Goal: Transaction & Acquisition: Purchase product/service

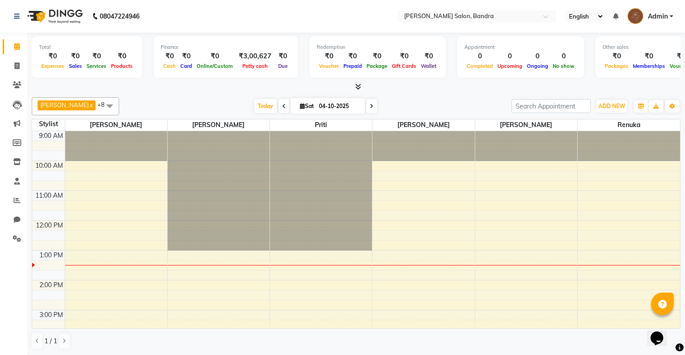
click at [370, 108] on icon at bounding box center [372, 106] width 4 height 5
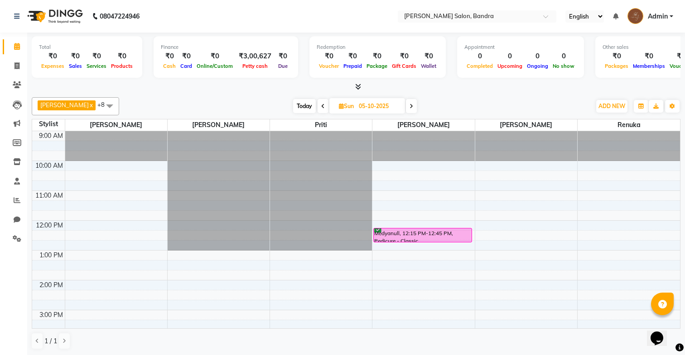
click at [321, 106] on icon at bounding box center [323, 106] width 4 height 5
type input "04-10-2025"
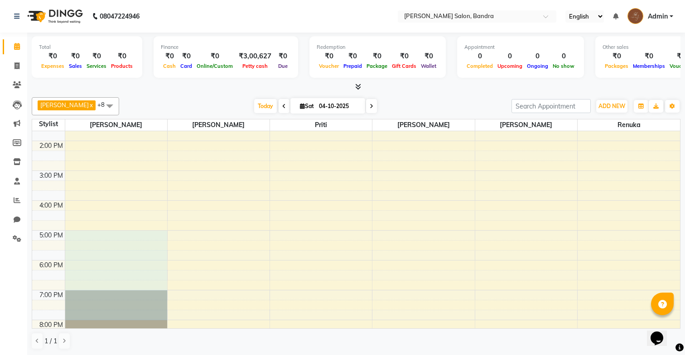
scroll to position [142, 0]
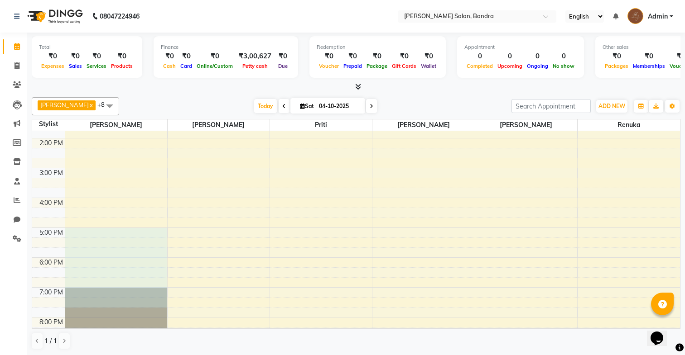
drag, startPoint x: 91, startPoint y: 255, endPoint x: 97, endPoint y: 300, distance: 45.3
click at [97, 300] on div "9:00 AM 10:00 AM 11:00 AM 12:00 PM 1:00 PM 2:00 PM 3:00 PM 4:00 PM 5:00 PM 6:00…" at bounding box center [356, 198] width 648 height 418
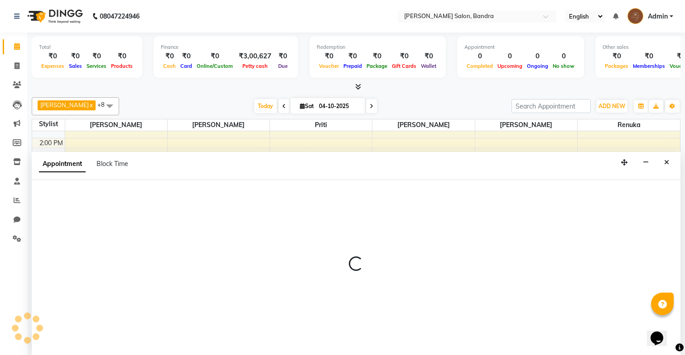
scroll to position [0, 0]
select select "70710"
select select "tentative"
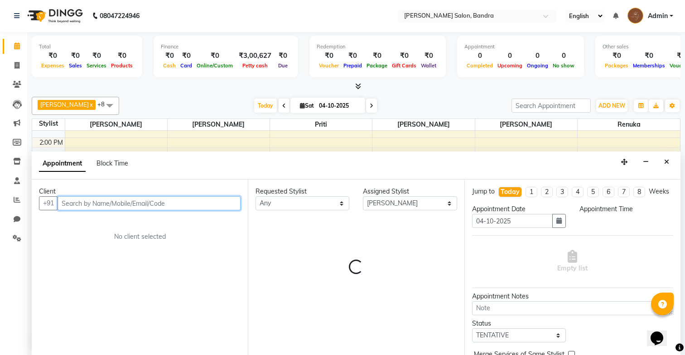
select select "1020"
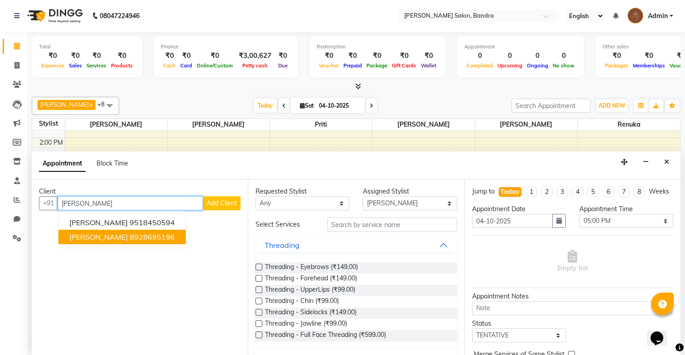
click at [147, 238] on ngb-highlight "8928695196" at bounding box center [152, 237] width 45 height 9
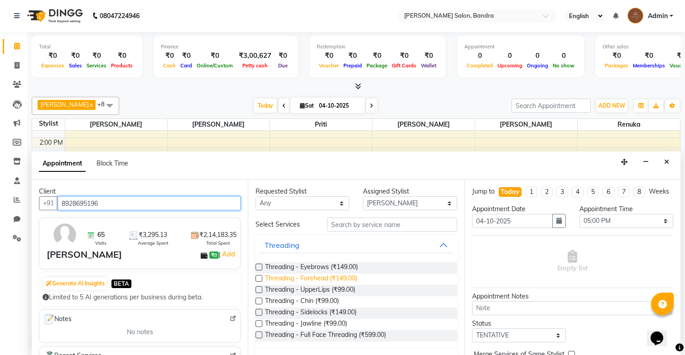
type input "8928695196"
click at [300, 279] on span "Threading - Forehead (₹149.00)" at bounding box center [311, 279] width 92 height 11
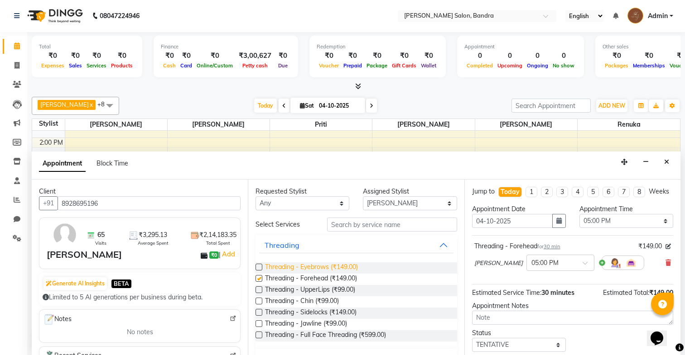
checkbox input "false"
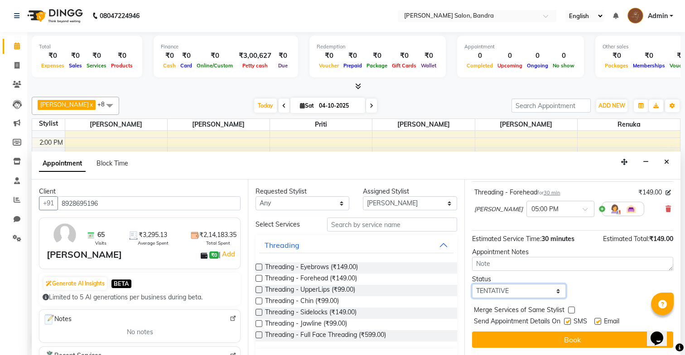
click at [522, 289] on select "Select TENTATIVE CONFIRM CHECK-IN UPCOMING" at bounding box center [519, 291] width 94 height 14
select select "confirm booking"
click at [472, 284] on select "Select TENTATIVE CONFIRM CHECK-IN UPCOMING" at bounding box center [519, 291] width 94 height 14
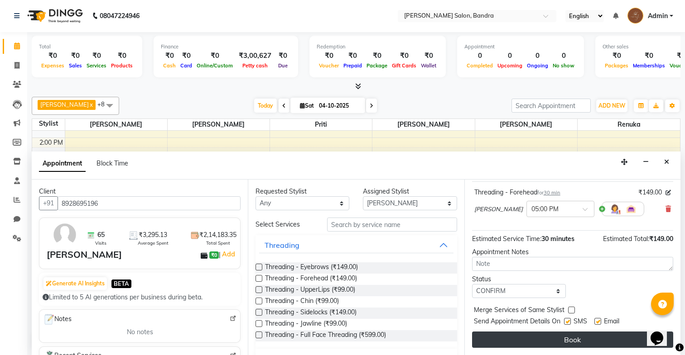
click at [520, 342] on button "Book" at bounding box center [572, 340] width 201 height 16
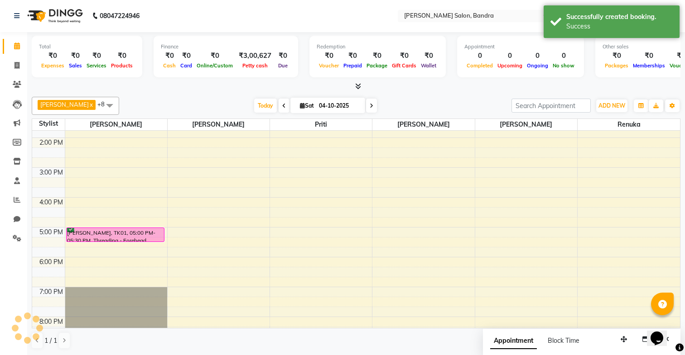
scroll to position [0, 0]
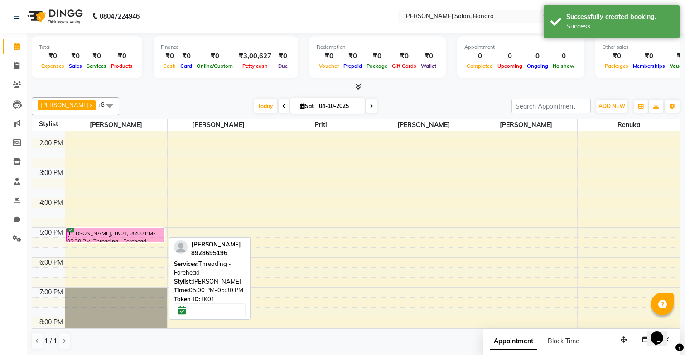
click at [109, 241] on link "[PERSON_NAME], TK01, 05:00 PM-05:30 PM, Threading - Forehead" at bounding box center [115, 235] width 99 height 14
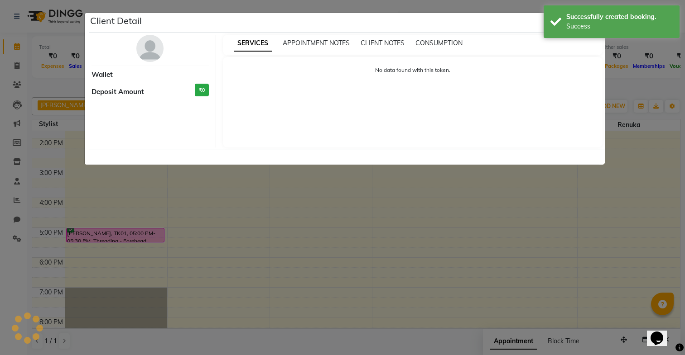
select select "6"
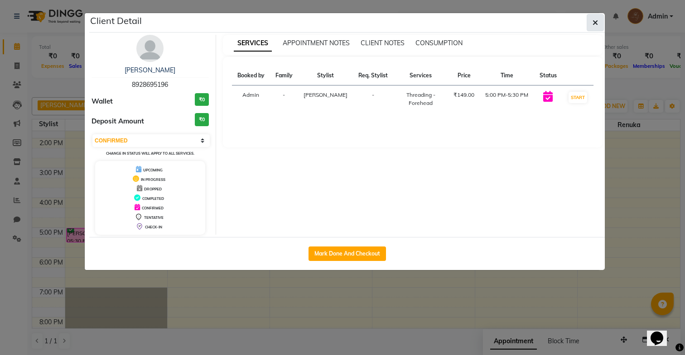
click at [596, 21] on icon "button" at bounding box center [594, 22] width 5 height 7
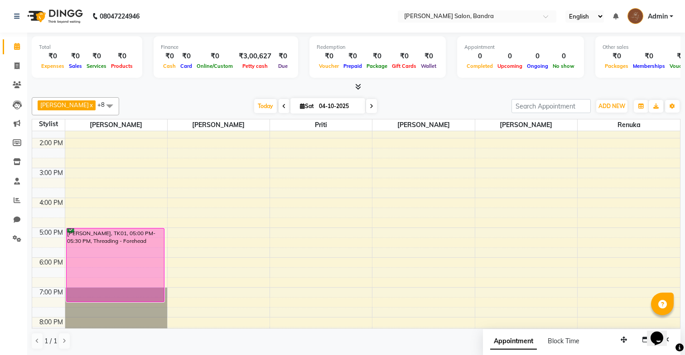
drag, startPoint x: 124, startPoint y: 240, endPoint x: 125, endPoint y: 304, distance: 63.4
click at [125, 304] on div "[PERSON_NAME], TK01, 05:00 PM-05:30 PM, Threading - Forehead [PERSON_NAME], TK0…" at bounding box center [116, 198] width 102 height 418
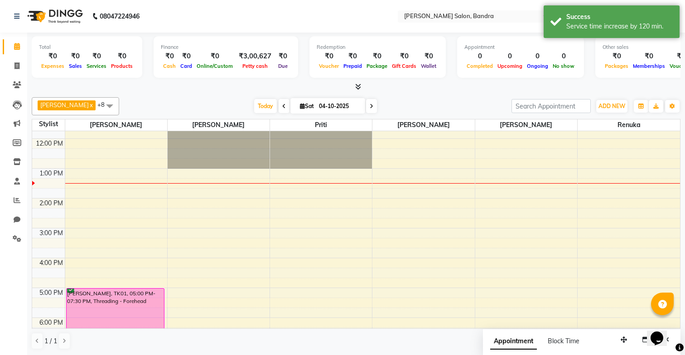
scroll to position [81, 0]
click at [416, 172] on div "9:00 AM 10:00 AM 11:00 AM 12:00 PM 1:00 PM 2:00 PM 3:00 PM 4:00 PM 5:00 PM 6:00…" at bounding box center [356, 259] width 648 height 418
select select "86816"
select select "780"
select select "tentative"
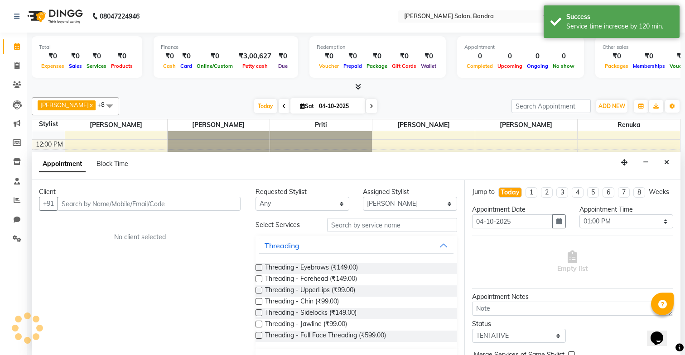
scroll to position [0, 0]
click at [282, 279] on span "Threading - Forehead (₹149.00)" at bounding box center [311, 279] width 92 height 11
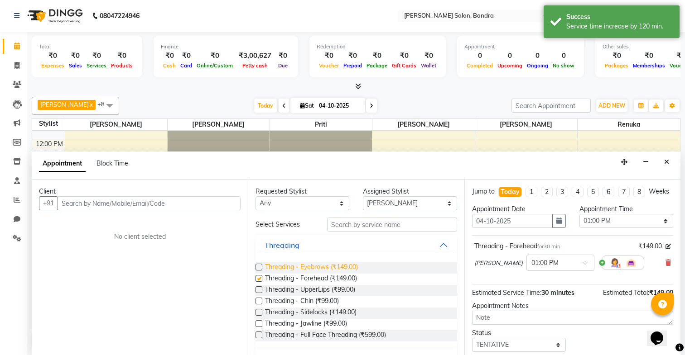
checkbox input "false"
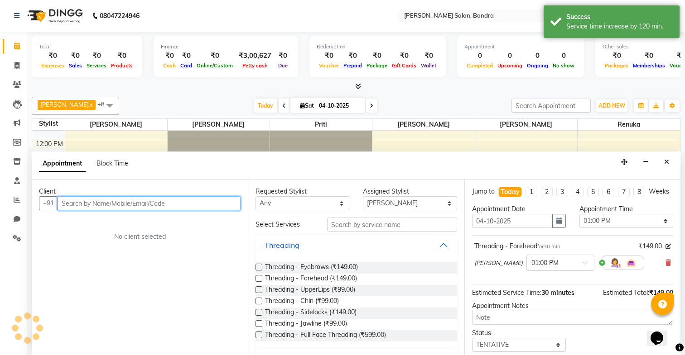
click at [150, 205] on input "text" at bounding box center [149, 204] width 183 height 14
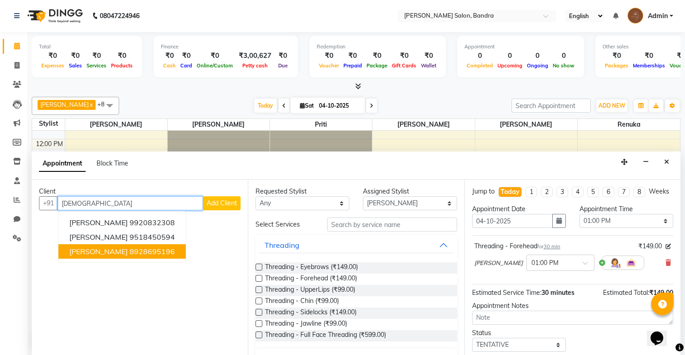
click at [134, 250] on ngb-highlight "8928695196" at bounding box center [152, 251] width 45 height 9
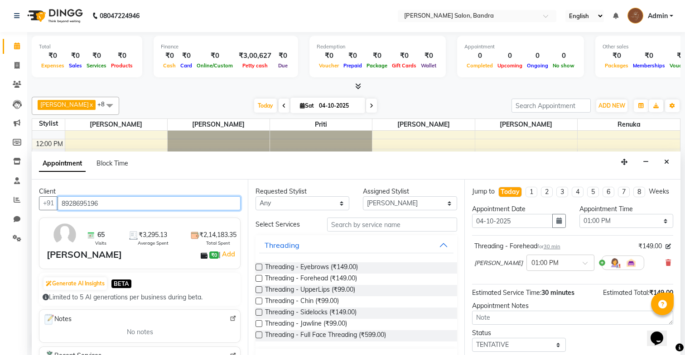
scroll to position [54, 0]
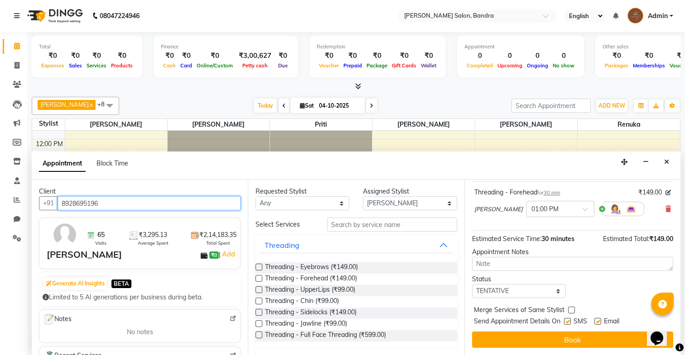
type input "8928695196"
click at [501, 289] on select "Select TENTATIVE CONFIRM CHECK-IN UPCOMING" at bounding box center [519, 291] width 94 height 14
select select "confirm booking"
click at [472, 284] on select "Select TENTATIVE CONFIRM CHECK-IN UPCOMING" at bounding box center [519, 291] width 94 height 14
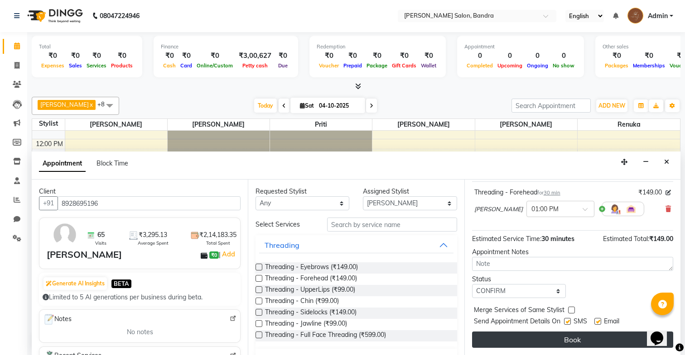
click at [504, 333] on button "Book" at bounding box center [572, 340] width 201 height 16
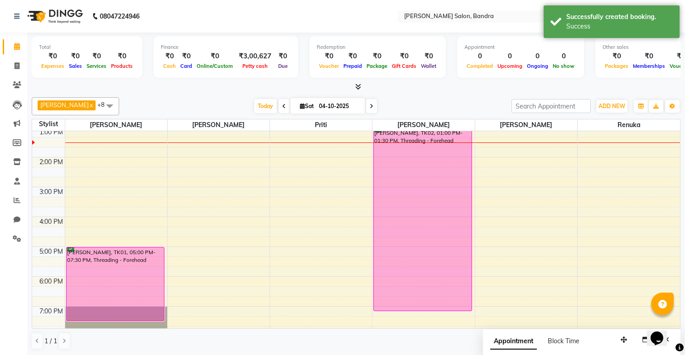
scroll to position [123, 0]
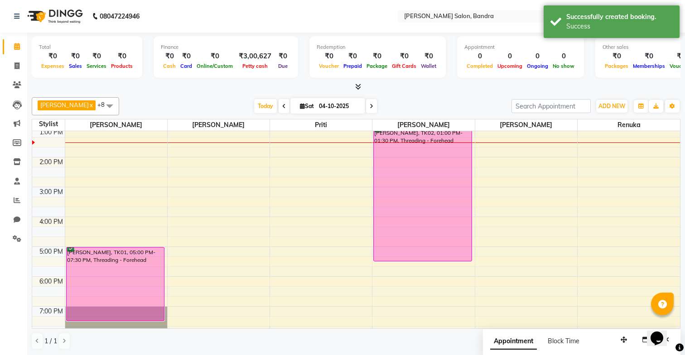
drag, startPoint x: 418, startPoint y: 182, endPoint x: 428, endPoint y: 265, distance: 83.9
click at [428, 265] on div "9:00 AM 10:00 AM 11:00 AM 12:00 PM 1:00 PM 2:00 PM 3:00 PM 4:00 PM 5:00 PM 6:00…" at bounding box center [356, 217] width 648 height 418
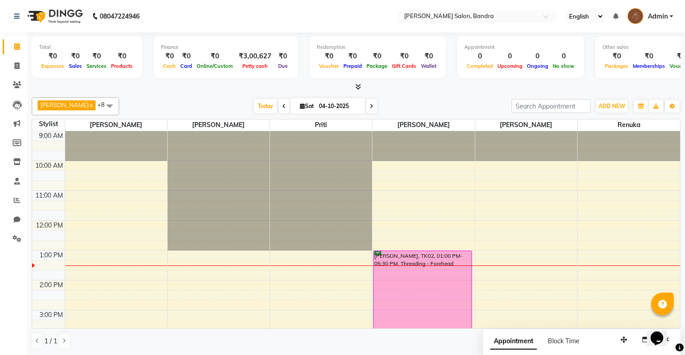
scroll to position [1, 0]
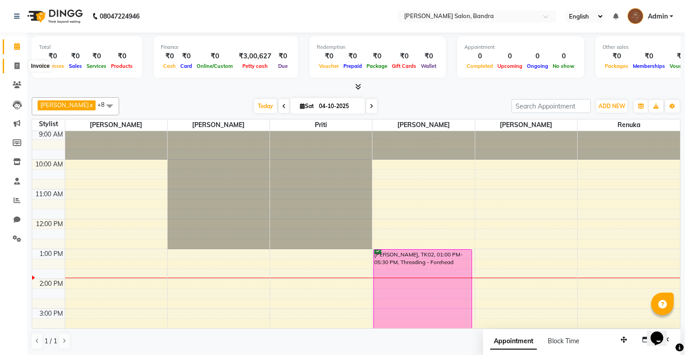
click at [10, 65] on span at bounding box center [17, 66] width 16 height 10
select select "service"
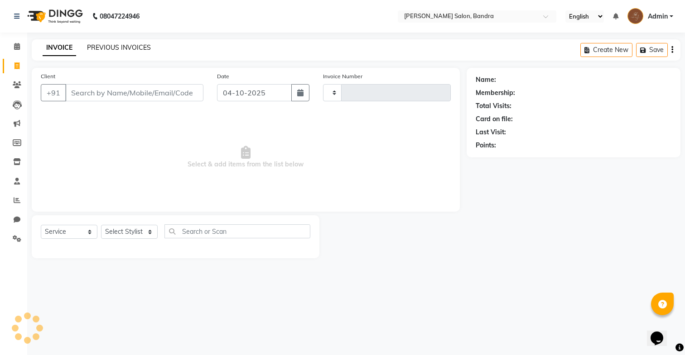
type input "0364"
select select "7894"
click at [140, 49] on link "PREVIOUS INVOICES" at bounding box center [119, 47] width 64 height 8
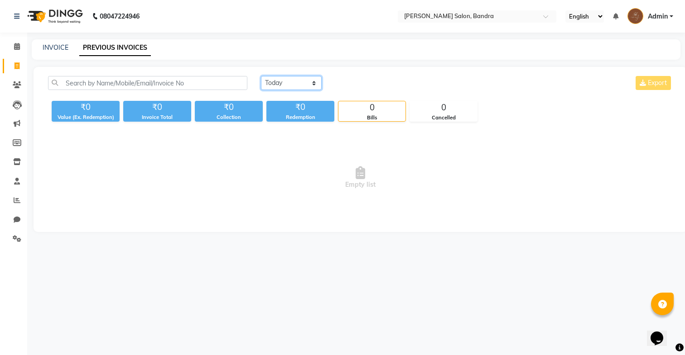
click at [282, 87] on select "[DATE] [DATE] Custom Range" at bounding box center [291, 83] width 61 height 14
select select "range"
click at [261, 76] on select "[DATE] [DATE] Custom Range" at bounding box center [291, 83] width 61 height 14
click at [347, 84] on input "04-10-2025" at bounding box center [364, 83] width 63 height 13
select select "10"
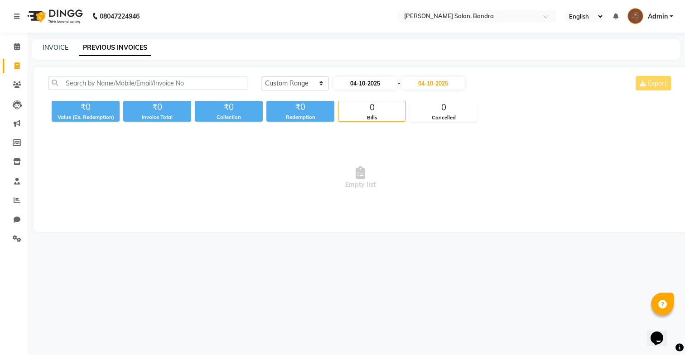
select select "2025"
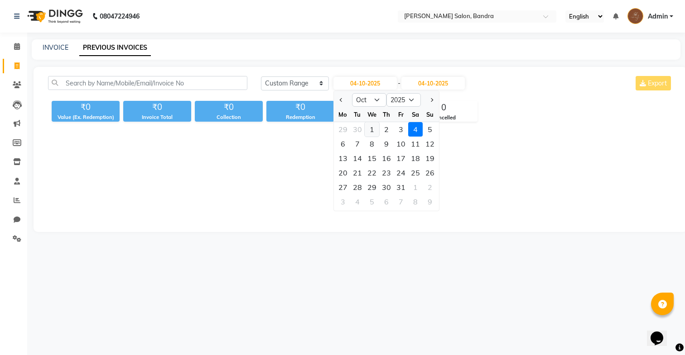
click at [372, 127] on div "1" at bounding box center [372, 129] width 14 height 14
type input "01-10-2025"
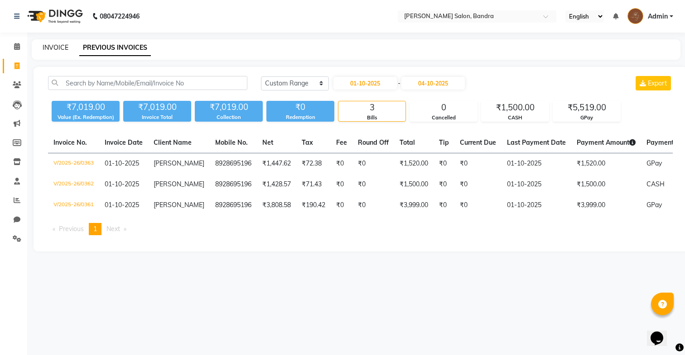
click at [54, 45] on link "INVOICE" at bounding box center [56, 47] width 26 height 8
select select "7894"
select select "service"
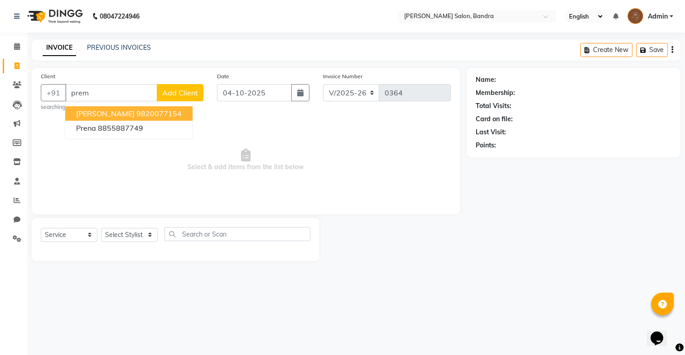
click at [110, 118] on span "[PERSON_NAME]" at bounding box center [105, 113] width 58 height 9
type input "9820077154"
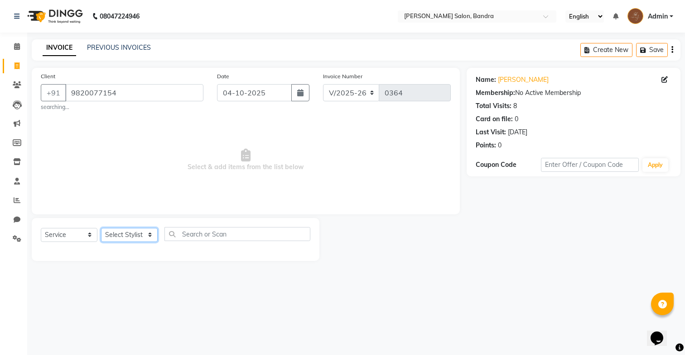
click at [131, 237] on select "Select Stylist Dakshta [PERSON_NAME] [PERSON_NAME] Renuka [PERSON_NAME]" at bounding box center [129, 235] width 57 height 14
select select "70710"
click at [101, 228] on select "Select Stylist Dakshta [PERSON_NAME] [PERSON_NAME] Renuka [PERSON_NAME]" at bounding box center [129, 235] width 57 height 14
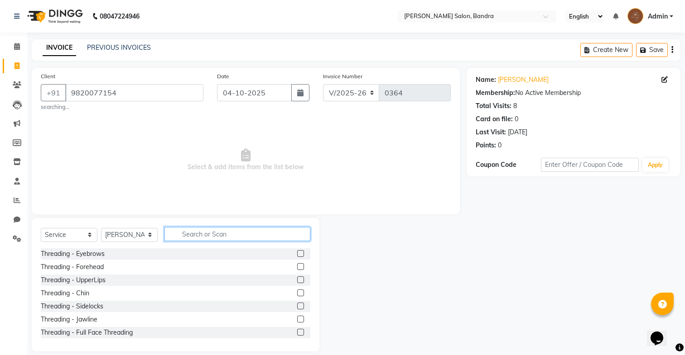
click at [221, 235] on input "text" at bounding box center [237, 234] width 146 height 14
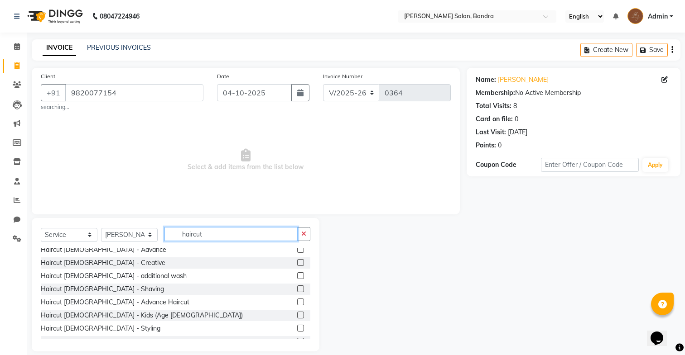
scroll to position [42, 0]
type input "haircut"
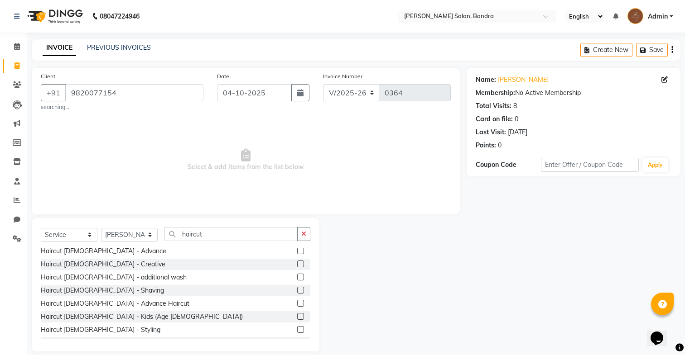
click at [299, 304] on label at bounding box center [300, 303] width 7 height 7
click at [299, 304] on input "checkbox" at bounding box center [300, 304] width 6 height 6
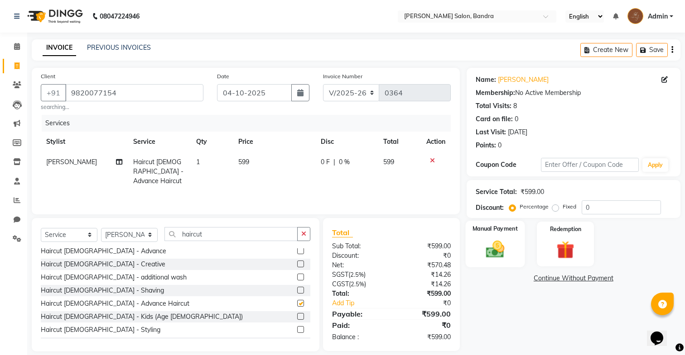
checkbox input "false"
click at [523, 263] on div "Manual Payment" at bounding box center [494, 244] width 59 height 47
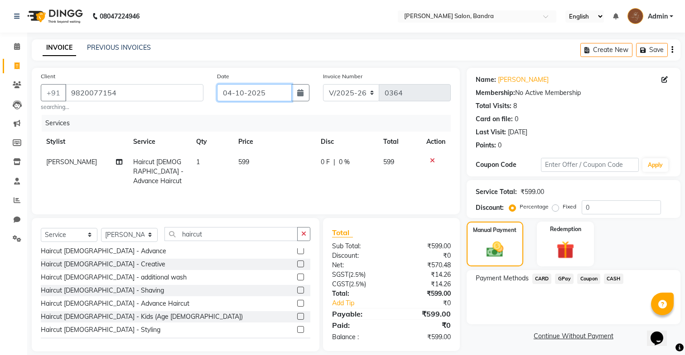
click at [274, 96] on input "04-10-2025" at bounding box center [254, 92] width 75 height 17
select select "10"
select select "2025"
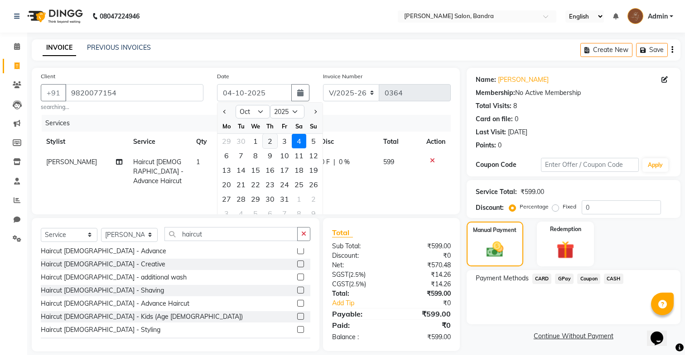
click at [274, 145] on div "2" at bounding box center [270, 141] width 14 height 14
type input "02-10-2025"
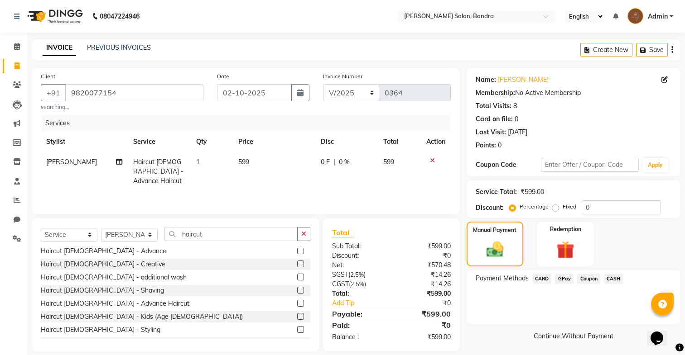
click at [607, 277] on span "CASH" at bounding box center [613, 279] width 19 height 10
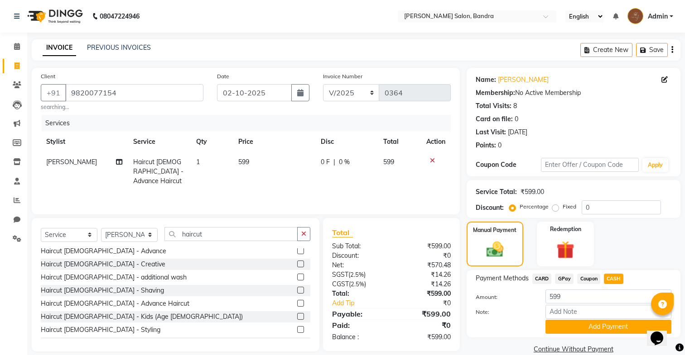
click at [560, 278] on span "GPay" at bounding box center [564, 279] width 19 height 10
click at [561, 327] on button "Add Payment" at bounding box center [608, 327] width 126 height 14
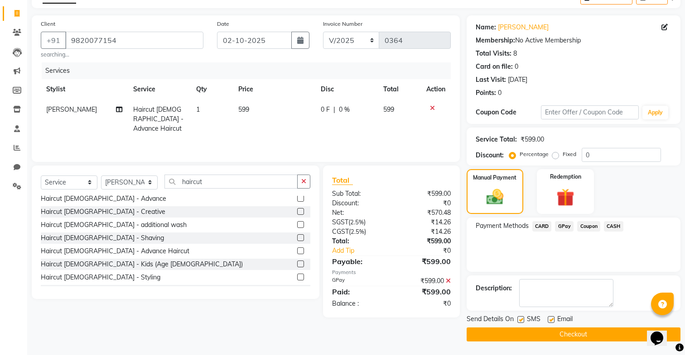
scroll to position [52, 0]
click at [559, 337] on button "Checkout" at bounding box center [573, 335] width 214 height 14
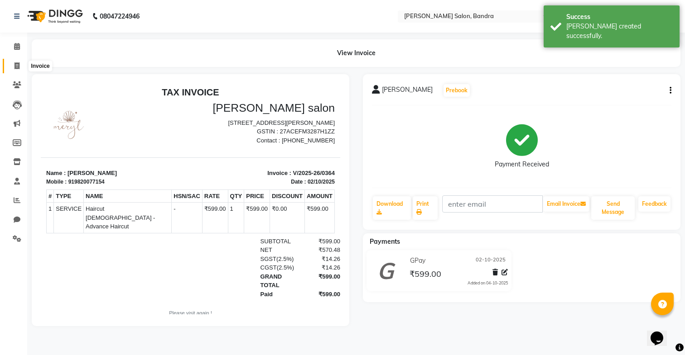
click at [11, 64] on span at bounding box center [17, 66] width 16 height 10
select select "7894"
select select "service"
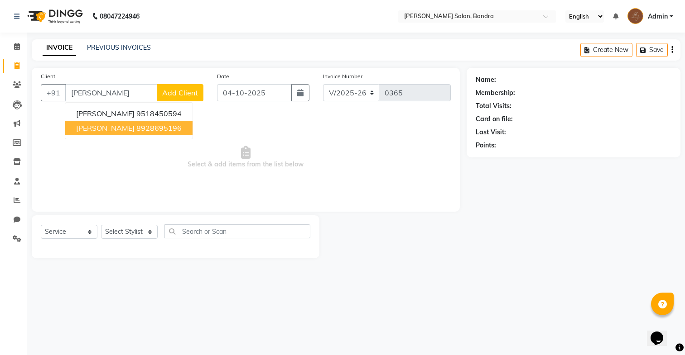
click at [97, 129] on span "[PERSON_NAME]" at bounding box center [105, 128] width 58 height 9
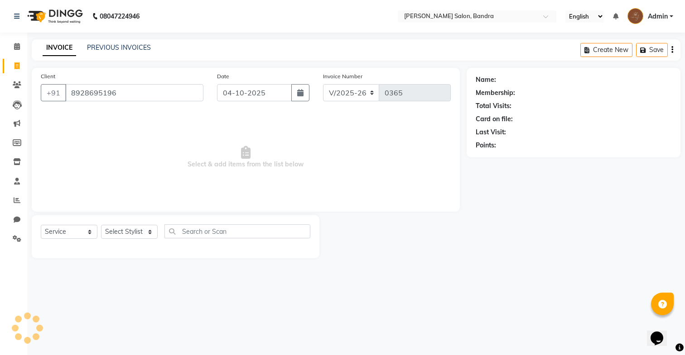
type input "8928695196"
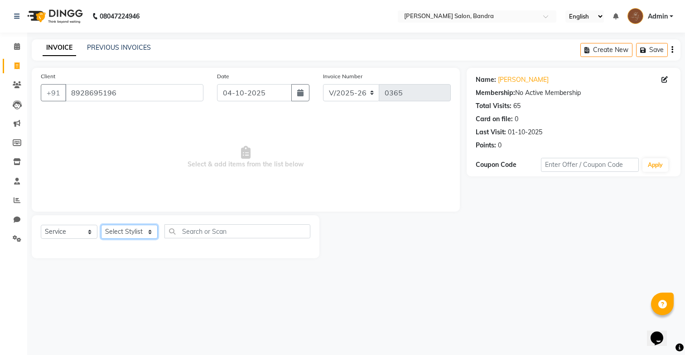
click at [146, 235] on select "Select Stylist Dakshta [PERSON_NAME] [PERSON_NAME] Renuka [PERSON_NAME]" at bounding box center [129, 232] width 57 height 14
select select "70710"
click at [101, 225] on select "Select Stylist Dakshta [PERSON_NAME] [PERSON_NAME] Renuka [PERSON_NAME]" at bounding box center [129, 232] width 57 height 14
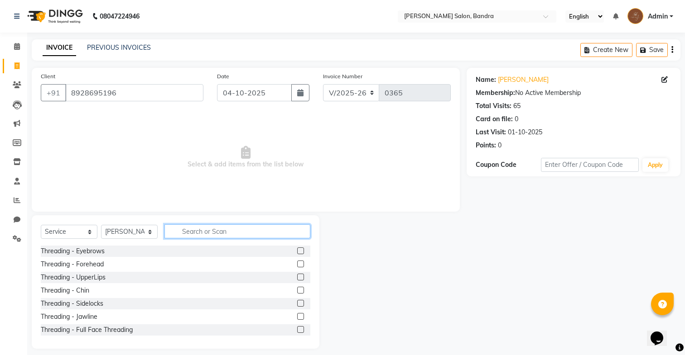
click at [194, 236] on input "text" at bounding box center [237, 232] width 146 height 14
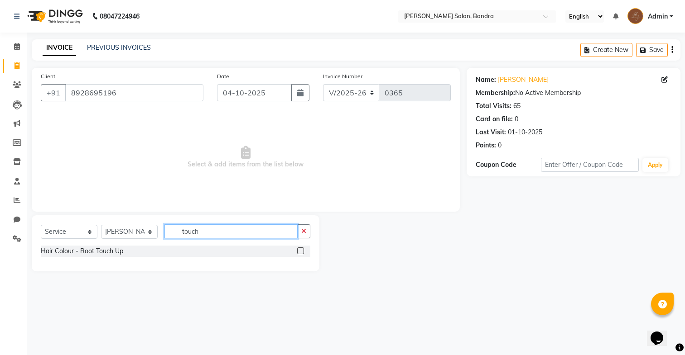
type input "touch"
click at [300, 251] on label at bounding box center [300, 251] width 7 height 7
click at [300, 251] on input "checkbox" at bounding box center [300, 252] width 6 height 6
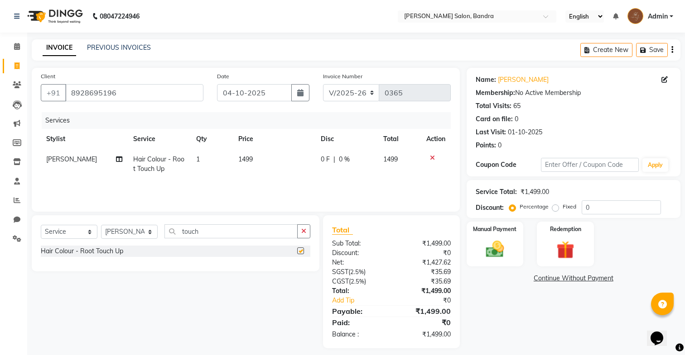
checkbox input "false"
click at [270, 182] on div "Services Stylist Service Qty Price Disc Total Action [PERSON_NAME] Hair Colour …" at bounding box center [246, 157] width 410 height 91
click at [247, 163] on span "1499" at bounding box center [245, 159] width 14 height 8
select select "70710"
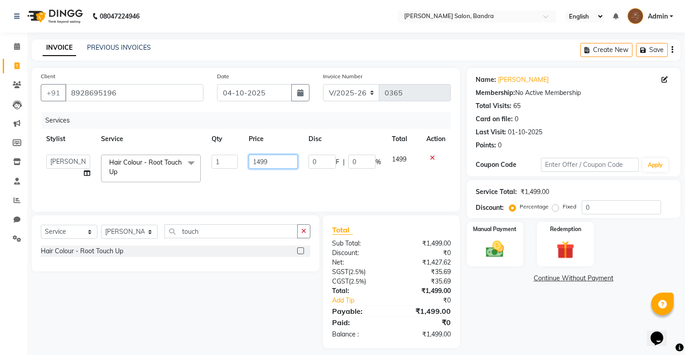
drag, startPoint x: 273, startPoint y: 161, endPoint x: 231, endPoint y: 161, distance: 41.2
click at [231, 161] on tr "Dakshta [PERSON_NAME] [PERSON_NAME] Renuka [PERSON_NAME] Hair Colour - Root Tou…" at bounding box center [246, 168] width 410 height 38
type input "1326"
click at [505, 246] on img at bounding box center [495, 249] width 30 height 21
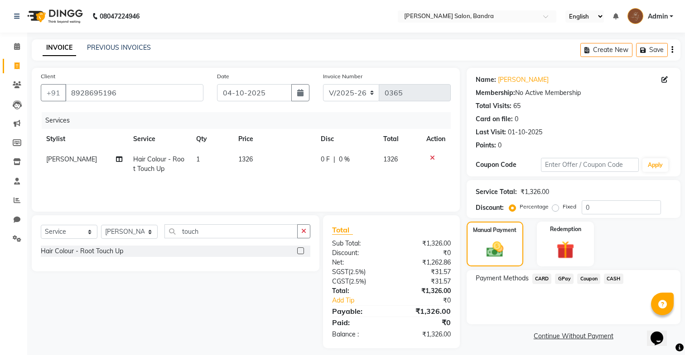
click at [560, 280] on span "GPay" at bounding box center [564, 279] width 19 height 10
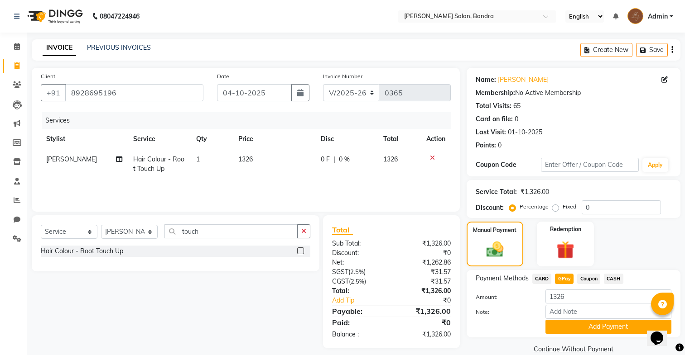
click at [559, 336] on div "Payment Methods CARD GPay Coupon CASH Amount: 1326 Note: Add Payment" at bounding box center [573, 303] width 214 height 67
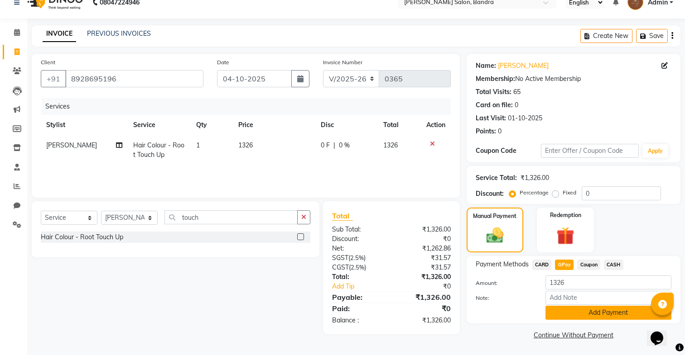
click at [574, 312] on button "Add Payment" at bounding box center [608, 313] width 126 height 14
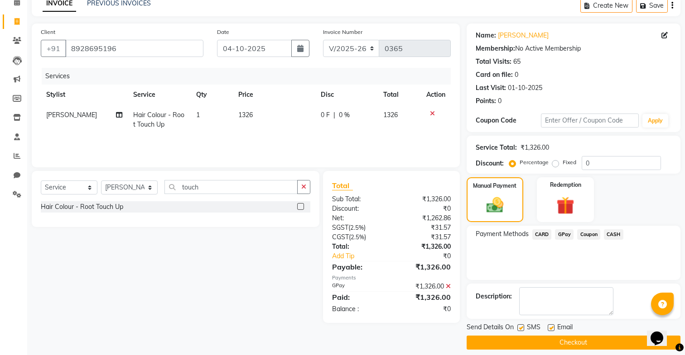
scroll to position [53, 0]
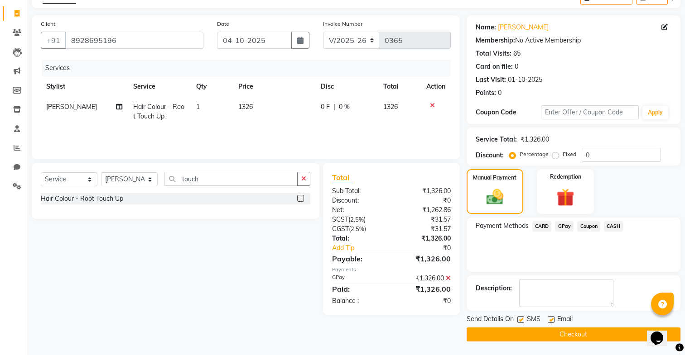
click at [564, 336] on button "Checkout" at bounding box center [573, 335] width 214 height 14
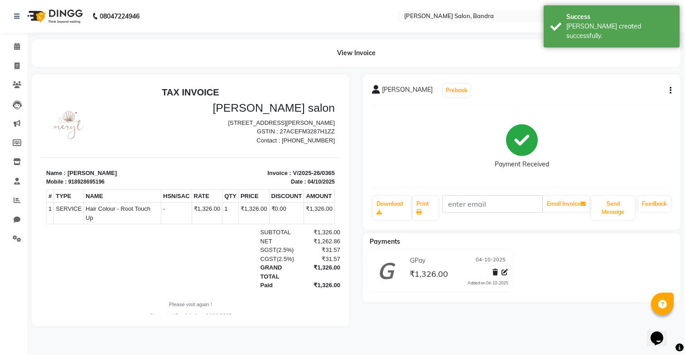
click at [670, 91] on icon "button" at bounding box center [670, 91] width 2 height 0
click at [634, 102] on div "Edit Invoice" at bounding box center [625, 101] width 62 height 11
select select "service"
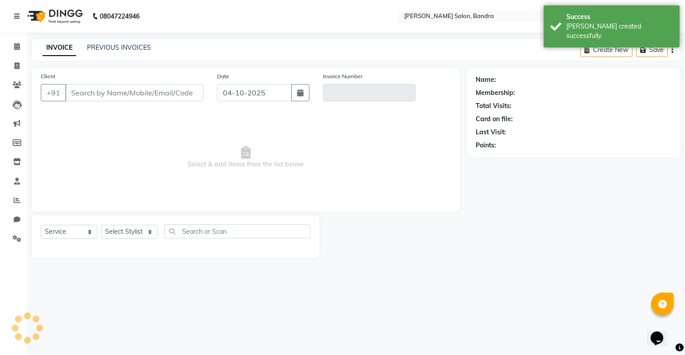
type input "8928695196"
type input "V/2025-26/0365"
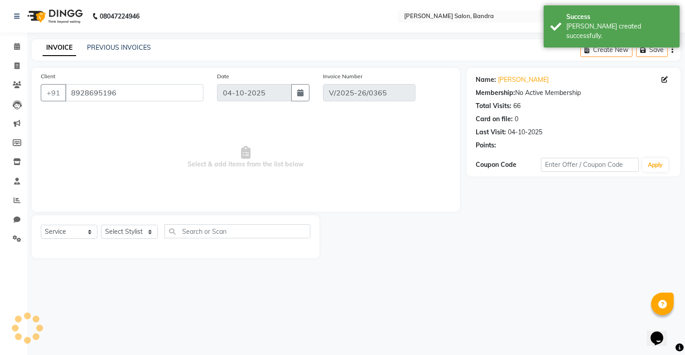
select select "select"
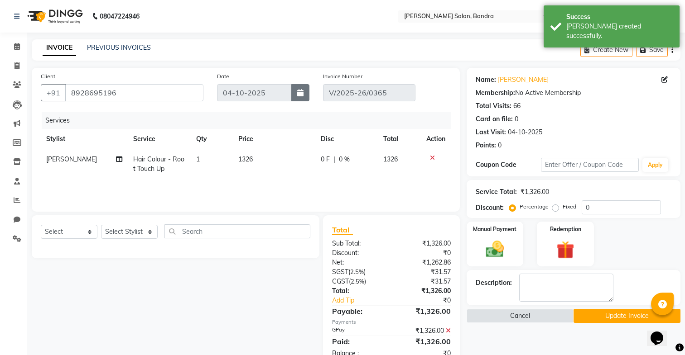
click at [304, 91] on button "button" at bounding box center [300, 92] width 18 height 17
select select "10"
select select "2025"
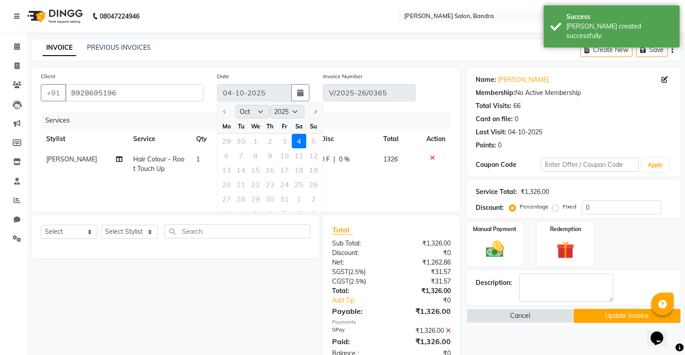
click at [268, 142] on div "29 30 1 2 3 4 5" at bounding box center [269, 141] width 105 height 14
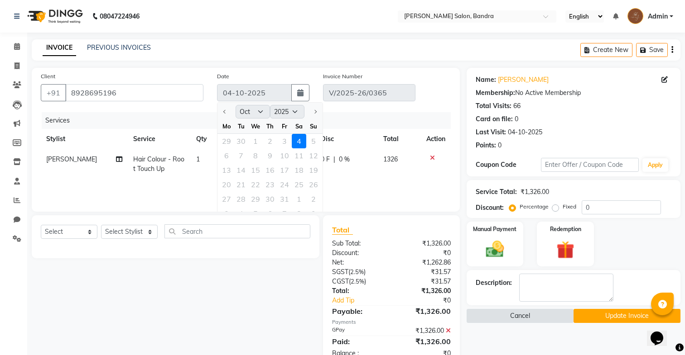
click at [531, 318] on button "Cancel" at bounding box center [519, 316] width 107 height 14
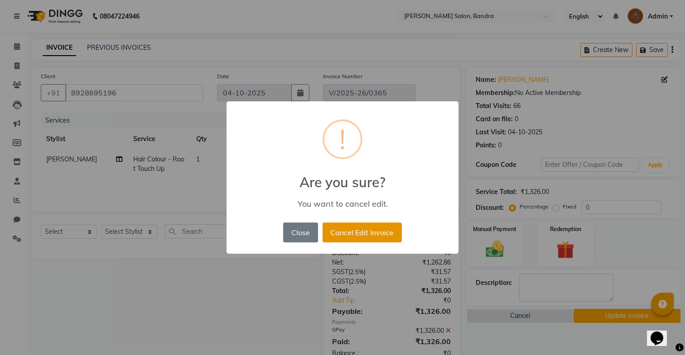
click at [340, 237] on button "Cancel Edit Invoice" at bounding box center [361, 233] width 79 height 20
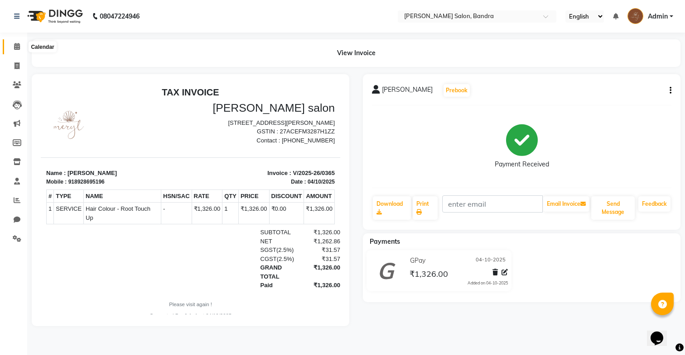
click at [9, 45] on span at bounding box center [17, 47] width 16 height 10
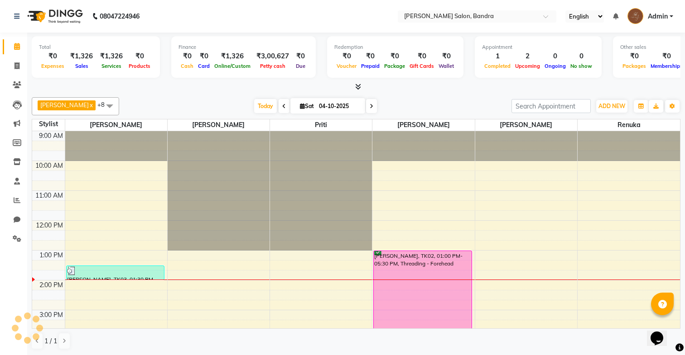
scroll to position [120, 0]
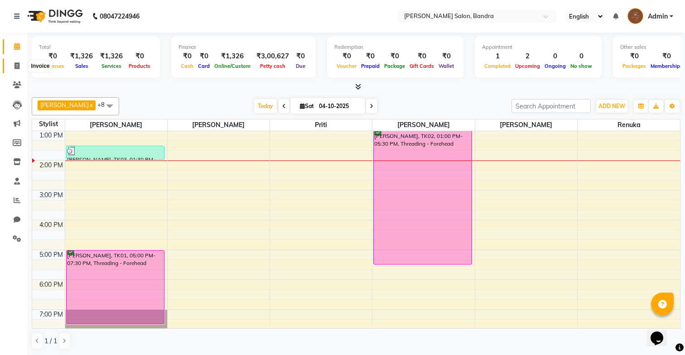
click at [12, 65] on span at bounding box center [17, 66] width 16 height 10
select select "7894"
select select "service"
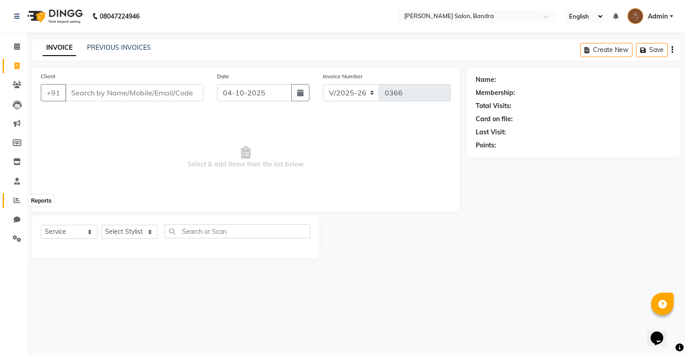
click at [15, 200] on icon at bounding box center [17, 200] width 7 height 7
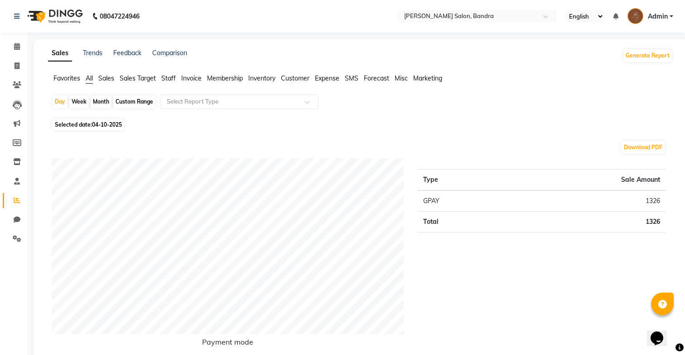
click at [101, 104] on div "Month" at bounding box center [101, 102] width 21 height 13
select select "10"
select select "2025"
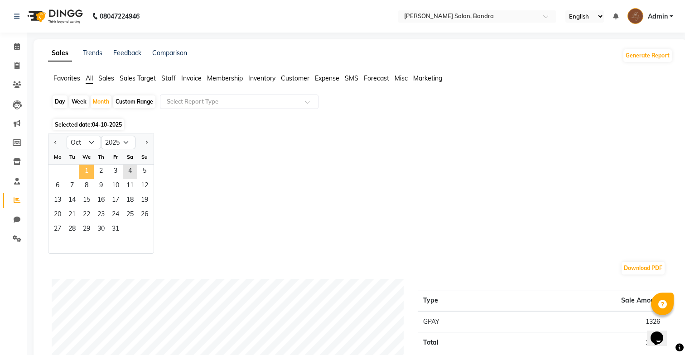
click at [86, 171] on span "1" at bounding box center [86, 172] width 14 height 14
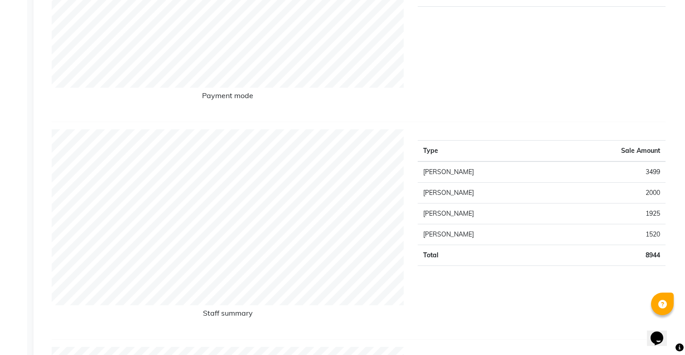
scroll to position [303, 0]
